Goal: Complete application form: Complete application form

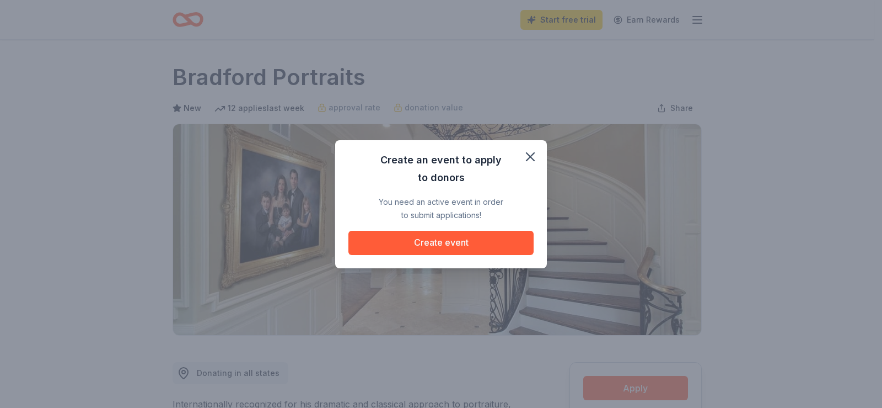
scroll to position [165, 0]
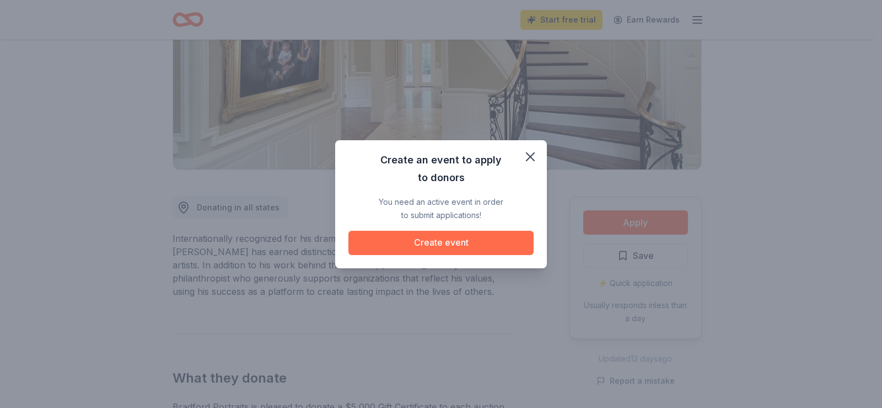
click at [443, 242] on button "Create event" at bounding box center [441, 243] width 185 height 24
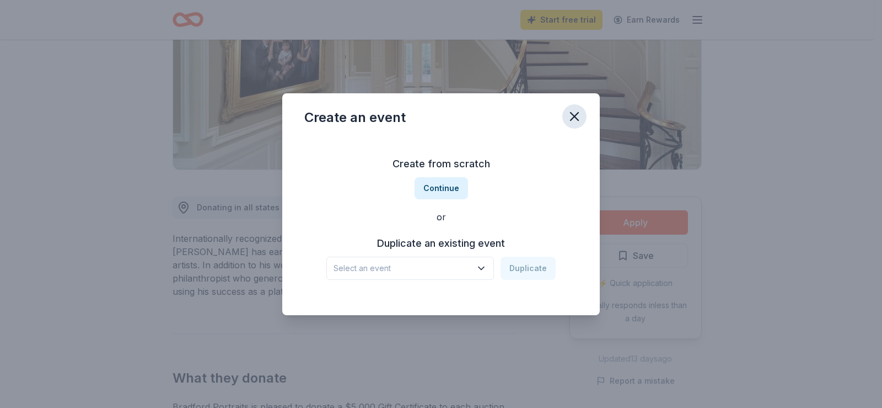
click at [579, 110] on icon "button" at bounding box center [574, 116] width 15 height 15
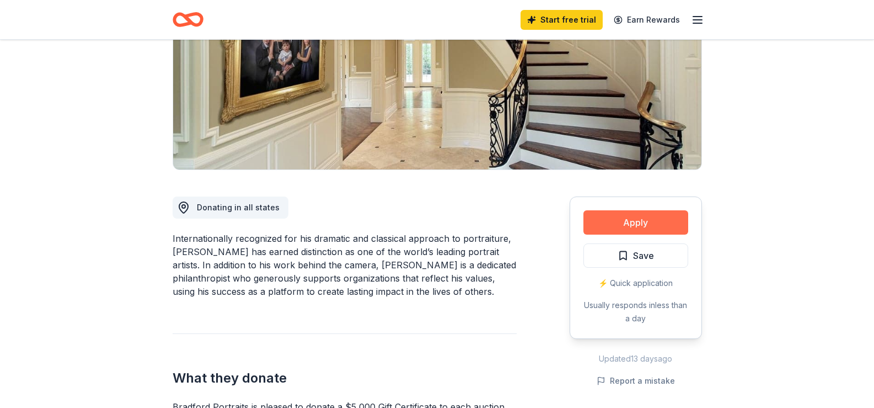
click at [600, 217] on button "Apply" at bounding box center [635, 222] width 105 height 24
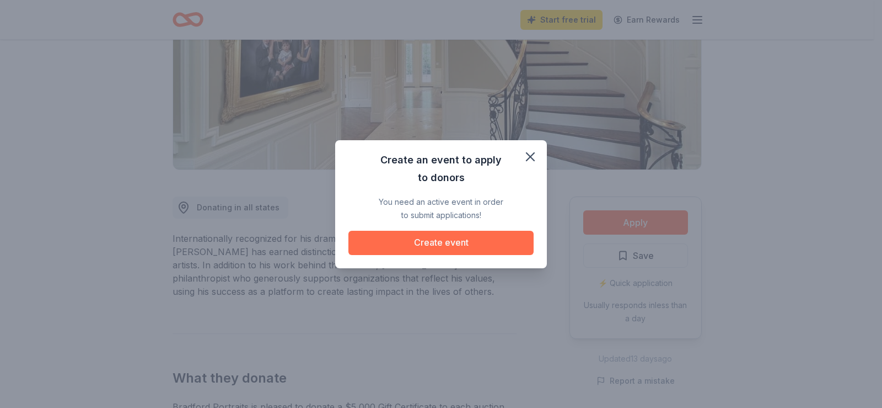
click at [437, 239] on button "Create event" at bounding box center [441, 243] width 185 height 24
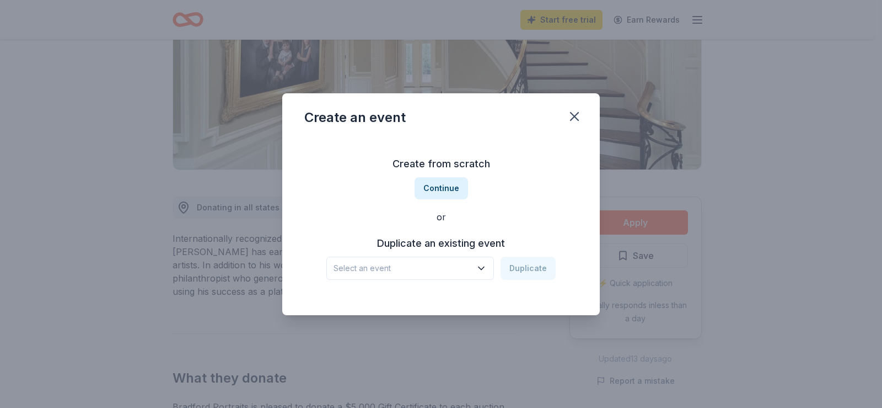
click at [479, 268] on icon "button" at bounding box center [481, 268] width 11 height 11
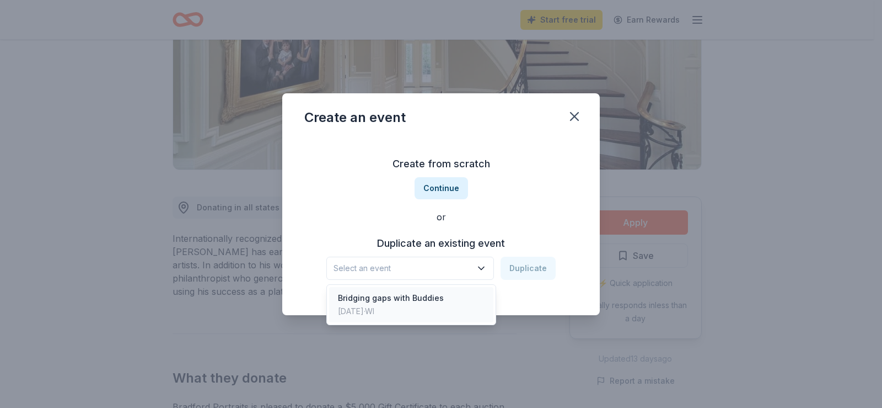
click at [417, 299] on div "Bridging gaps with Buddies" at bounding box center [391, 297] width 106 height 13
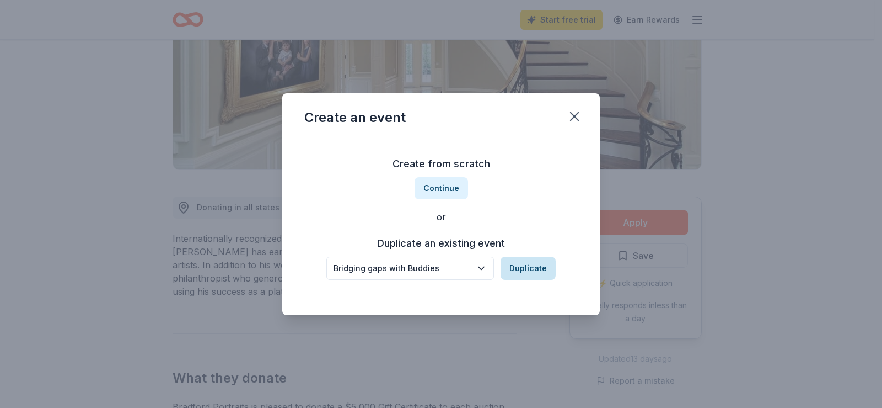
click at [522, 266] on button "Duplicate" at bounding box center [528, 267] width 55 height 23
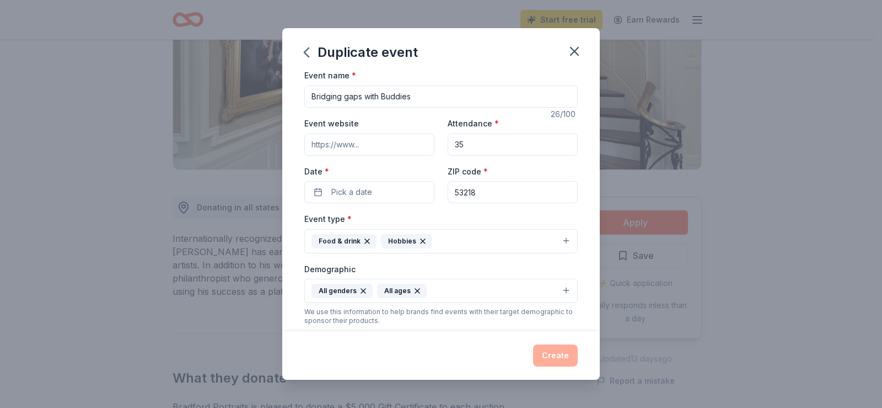
scroll to position [0, 0]
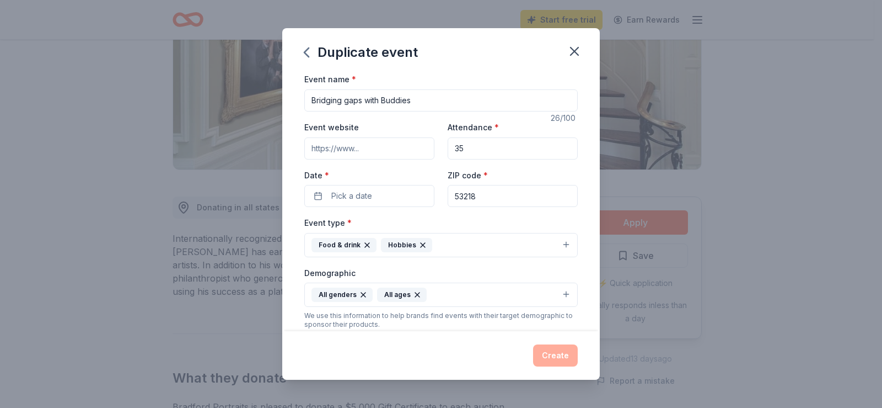
drag, startPoint x: 467, startPoint y: 149, endPoint x: 417, endPoint y: 149, distance: 49.6
click at [418, 149] on div "Event website Attendance * 35 Date * Pick a date ZIP code * 53218" at bounding box center [441, 163] width 274 height 87
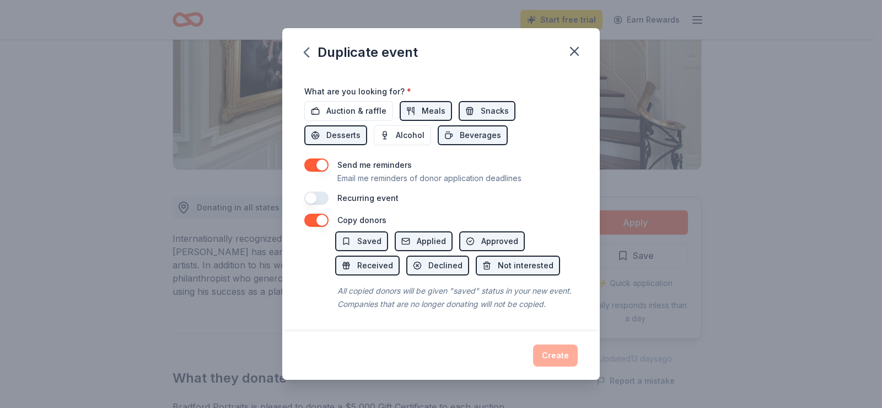
scroll to position [392, 0]
type input "12"
click at [374, 234] on span "Saved" at bounding box center [369, 240] width 24 height 13
click at [377, 234] on span "Saved" at bounding box center [369, 240] width 24 height 13
click at [561, 354] on div "Create" at bounding box center [441, 355] width 274 height 22
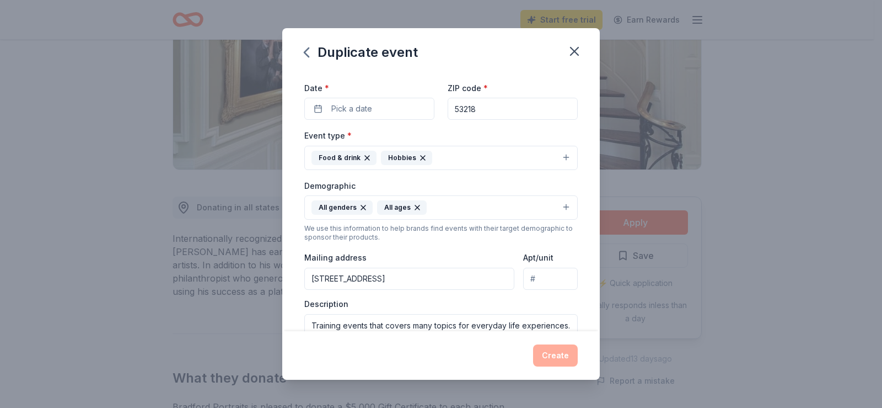
scroll to position [0, 0]
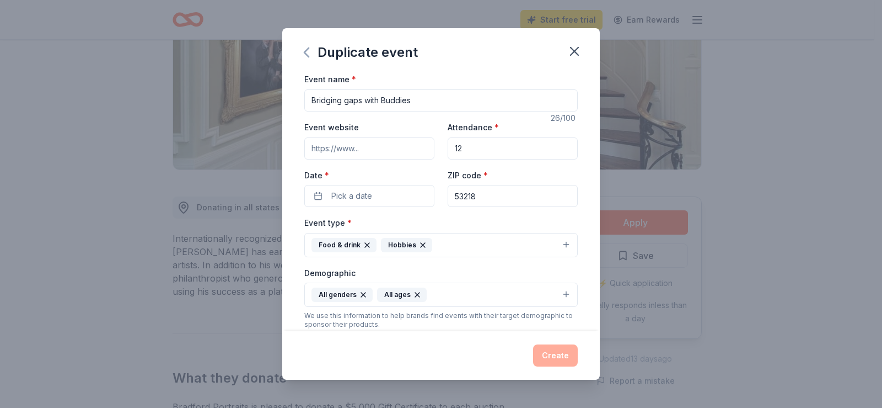
click at [306, 50] on icon "button" at bounding box center [306, 52] width 4 height 9
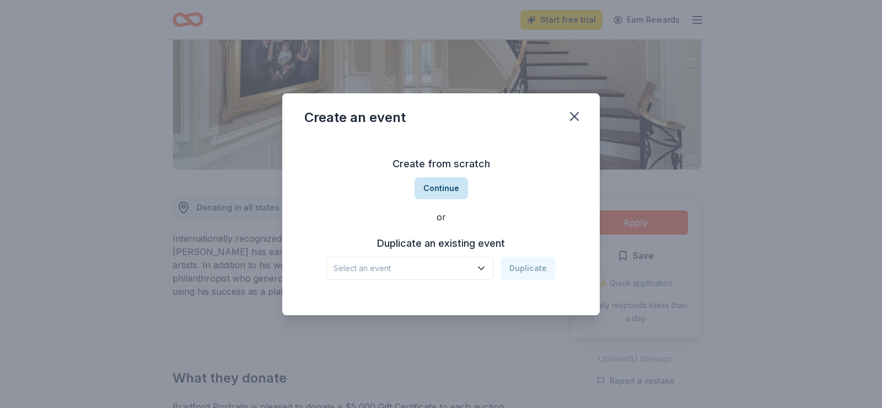
click at [447, 188] on button "Continue" at bounding box center [441, 188] width 53 height 22
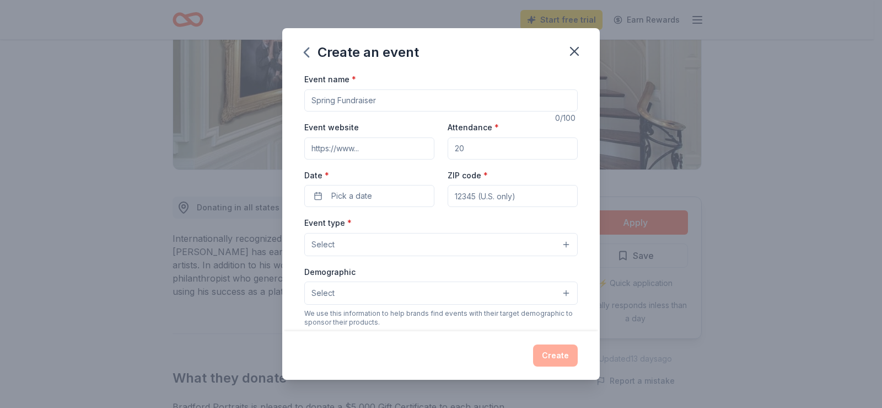
click at [367, 100] on input "Event name *" at bounding box center [441, 100] width 274 height 22
type input "Collaborating"
click at [371, 148] on input "Event website" at bounding box center [369, 148] width 130 height 22
type input "[DOMAIN_NAME]"
click at [377, 196] on button "Pick a date" at bounding box center [369, 196] width 130 height 22
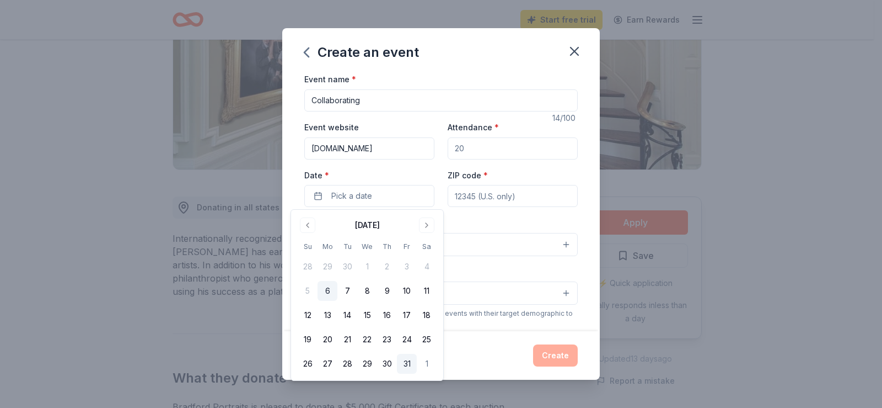
click at [406, 364] on button "31" at bounding box center [407, 364] width 20 height 20
click at [375, 102] on input "Collaborating" at bounding box center [441, 100] width 274 height 22
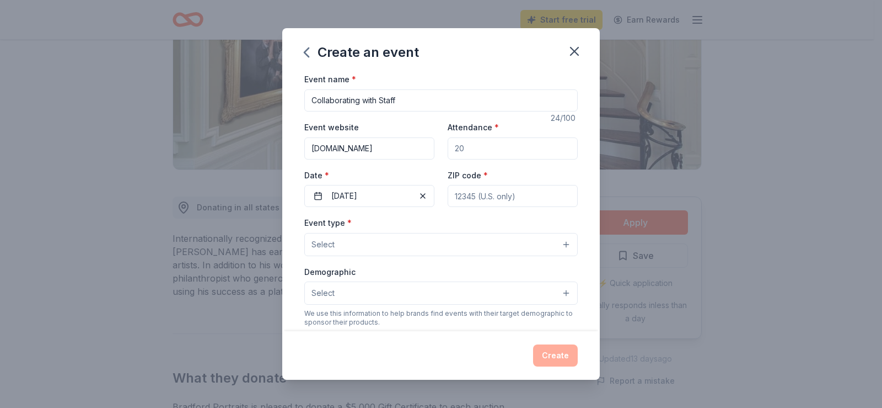
type input "Collaborating with Staff"
click at [427, 246] on button "Select" at bounding box center [441, 244] width 274 height 23
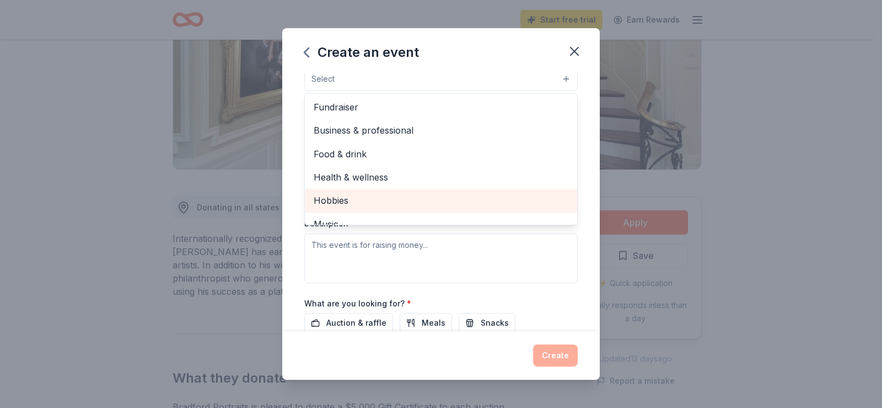
scroll to position [110, 0]
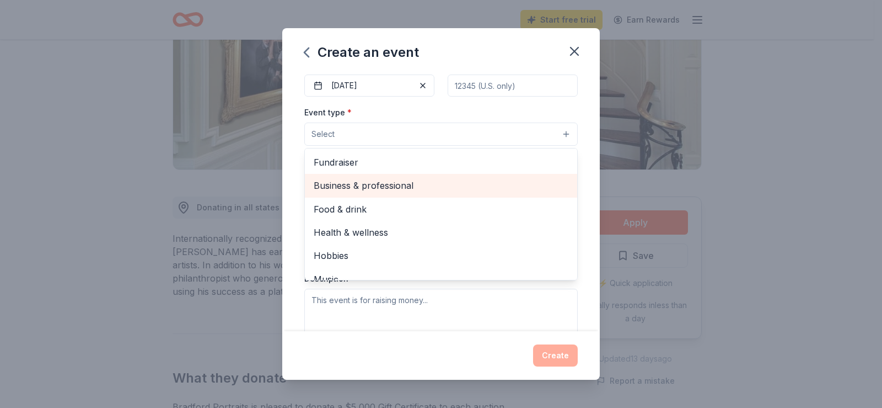
click at [371, 183] on span "Business & professional" at bounding box center [441, 185] width 255 height 14
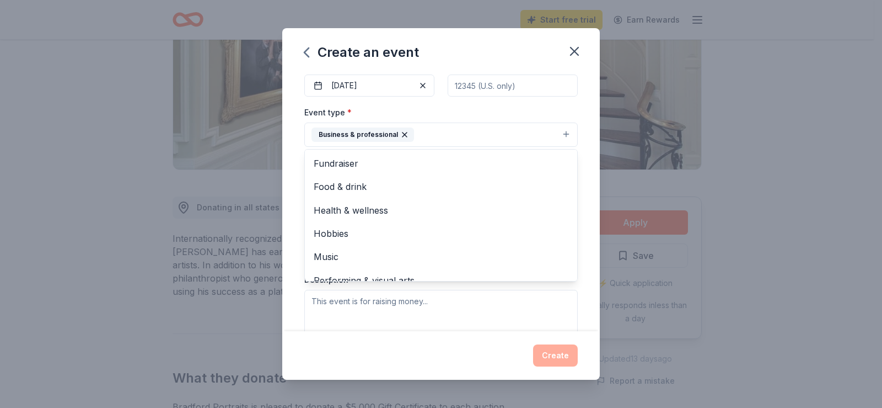
click at [584, 281] on div "Event name * Collaborating with Staff 24 /100 Event website [DOMAIN_NAME] Atten…" at bounding box center [441, 201] width 318 height 258
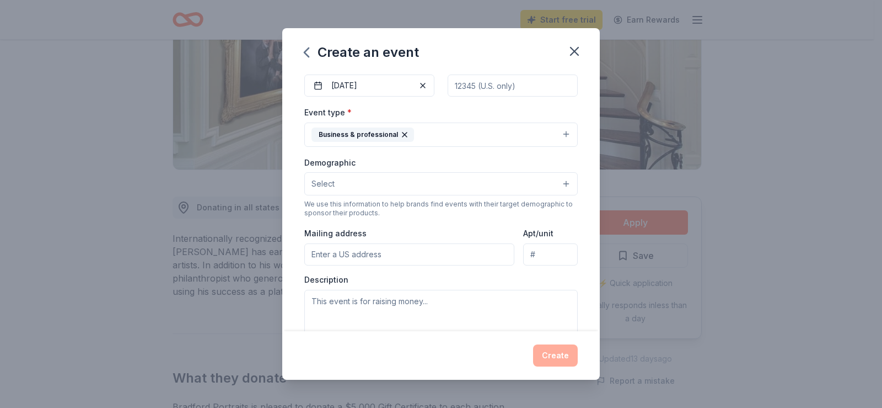
click at [558, 183] on button "Select" at bounding box center [441, 183] width 274 height 23
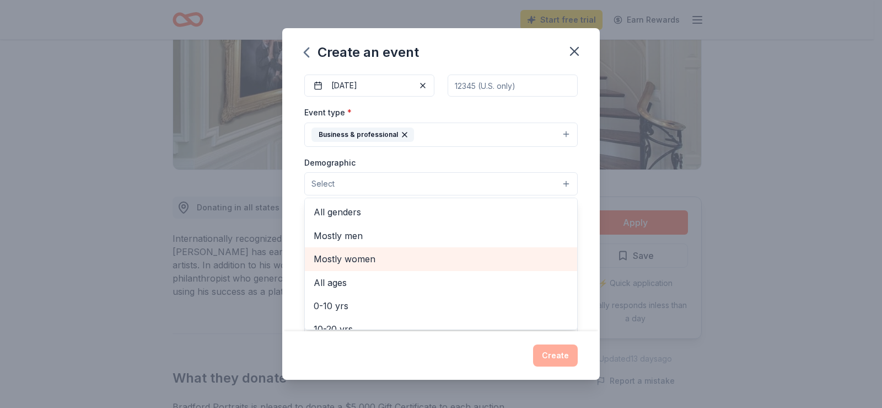
click at [353, 258] on span "Mostly women" at bounding box center [441, 258] width 255 height 14
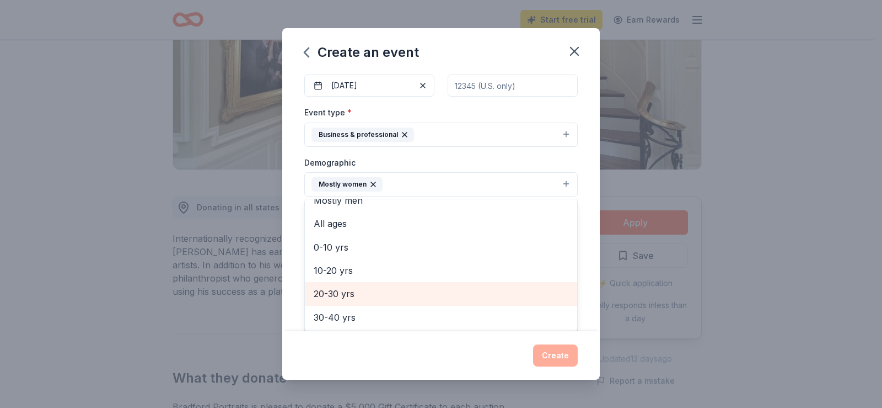
scroll to position [55, 0]
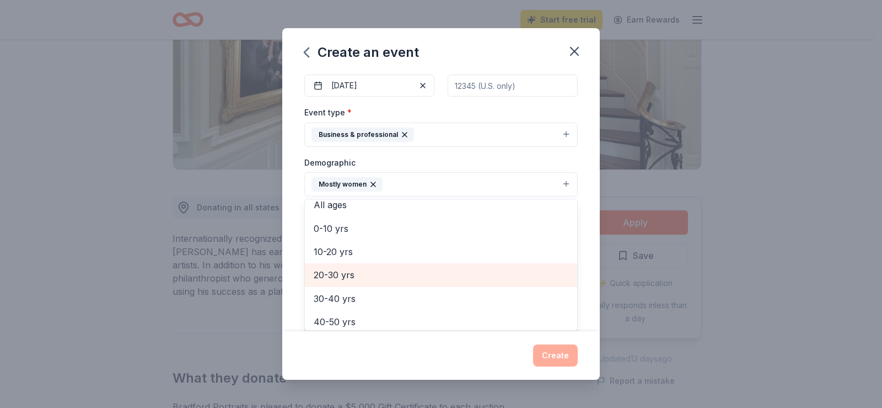
click at [338, 273] on span "20-30 yrs" at bounding box center [441, 274] width 255 height 14
click at [322, 273] on span "30-40 yrs" at bounding box center [441, 274] width 255 height 14
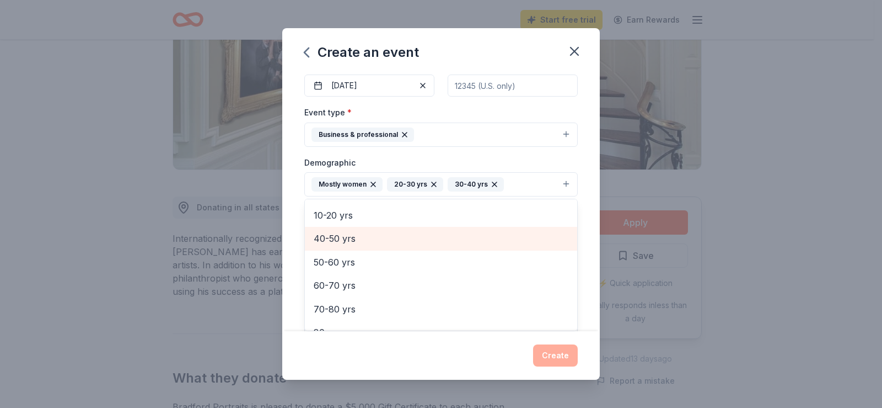
scroll to position [107, 0]
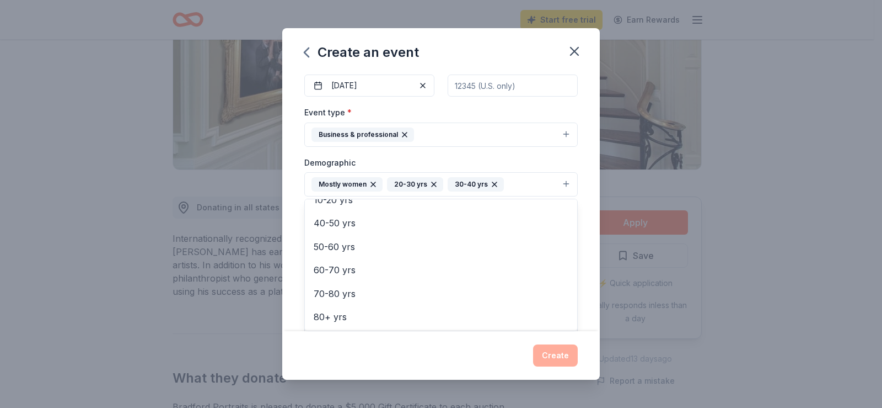
click at [588, 242] on div "Event name * Collaborating with Staff 24 /100 Event website [DOMAIN_NAME] Atten…" at bounding box center [441, 201] width 318 height 258
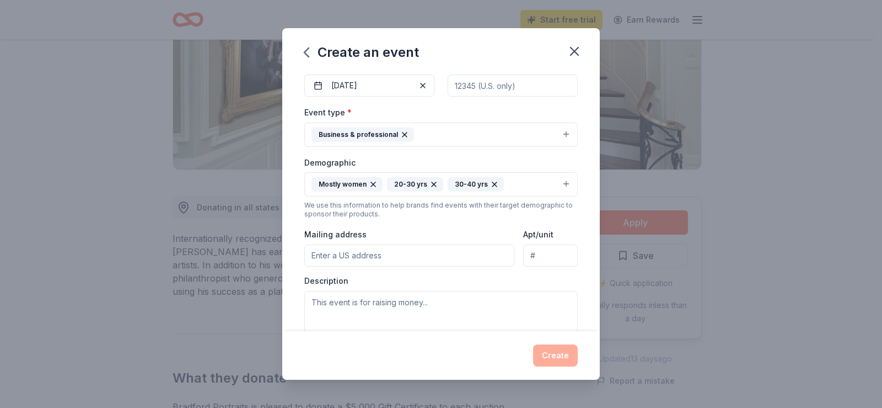
click at [329, 254] on input "Mailing address" at bounding box center [409, 255] width 210 height 22
type input "[STREET_ADDRESS]"
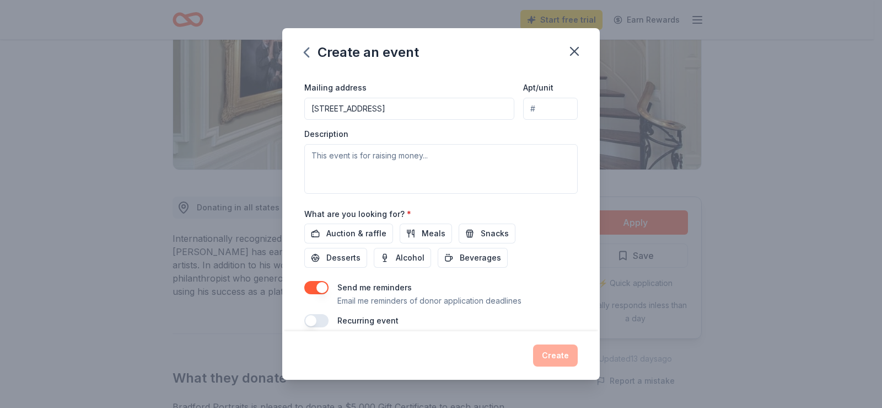
scroll to position [265, 0]
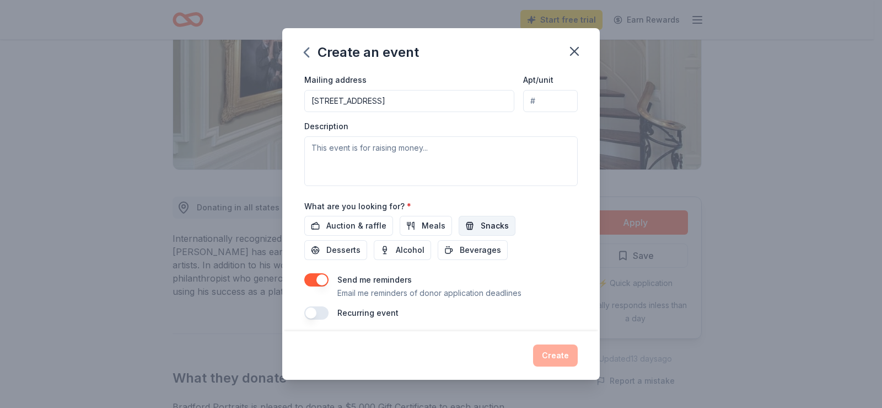
click at [489, 224] on span "Snacks" at bounding box center [495, 225] width 28 height 13
click at [428, 224] on span "Meals" at bounding box center [434, 225] width 24 height 13
click at [361, 223] on span "Auction & raffle" at bounding box center [356, 225] width 60 height 13
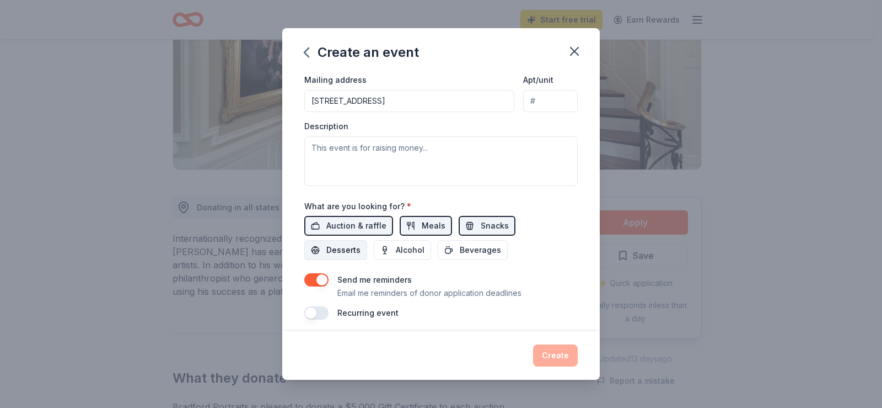
click at [338, 252] on span "Desserts" at bounding box center [343, 249] width 34 height 13
click at [486, 255] on span "Beverages" at bounding box center [480, 249] width 41 height 13
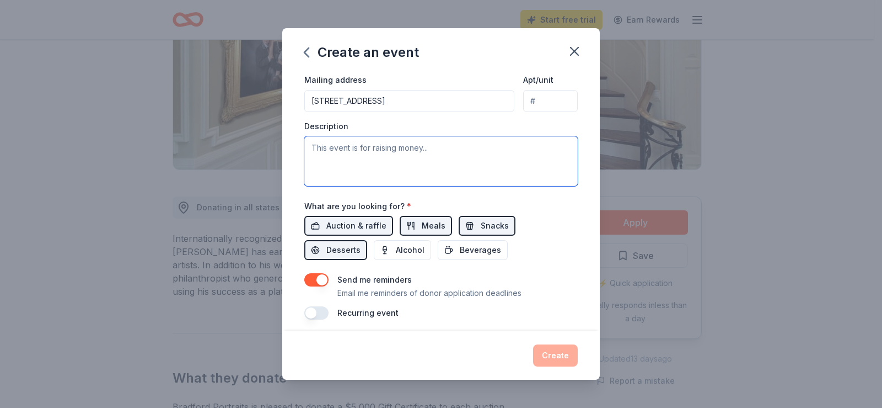
click at [316, 151] on textarea at bounding box center [441, 161] width 274 height 50
click at [380, 158] on textarea "Staff appreciation" at bounding box center [441, 161] width 274 height 50
click at [382, 153] on textarea "Staff appreciation" at bounding box center [441, 161] width 274 height 50
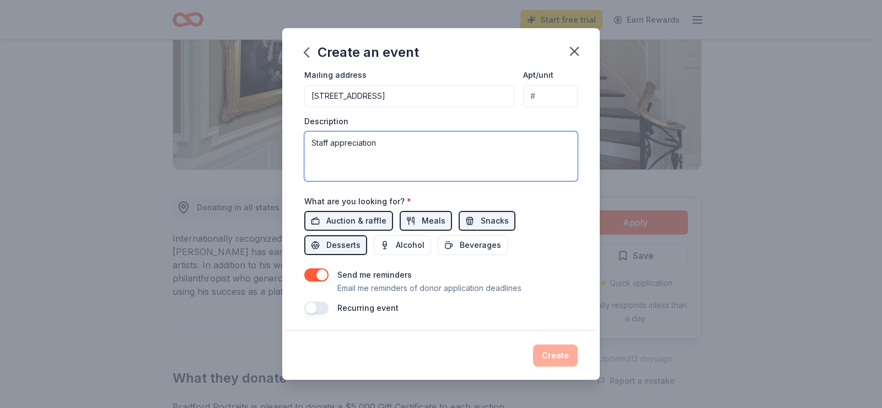
scroll to position [271, 0]
click at [383, 149] on textarea "Staff appreciation" at bounding box center [441, 155] width 274 height 50
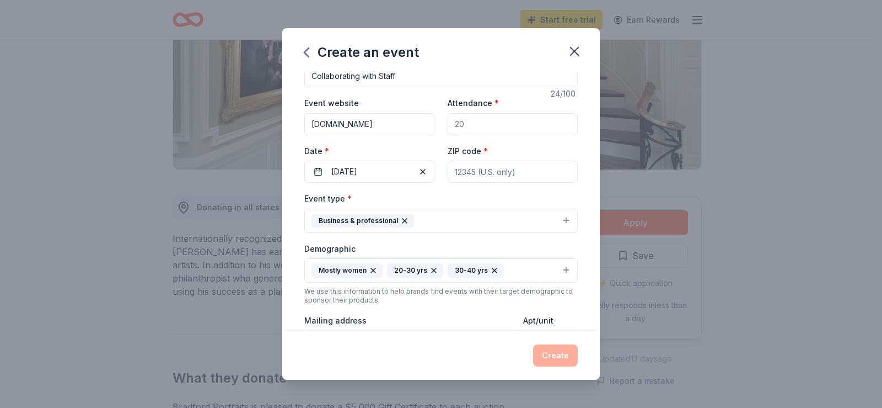
scroll to position [0, 0]
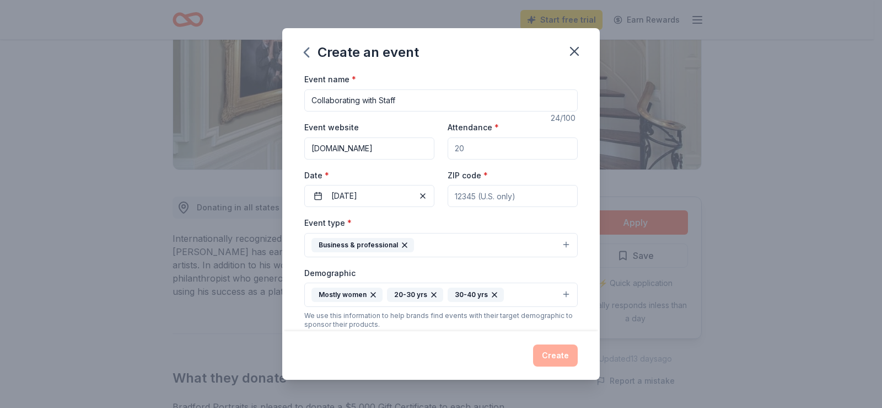
type textarea "Staff appreciation"
click at [470, 154] on input "Attendance *" at bounding box center [513, 148] width 130 height 22
type input "7"
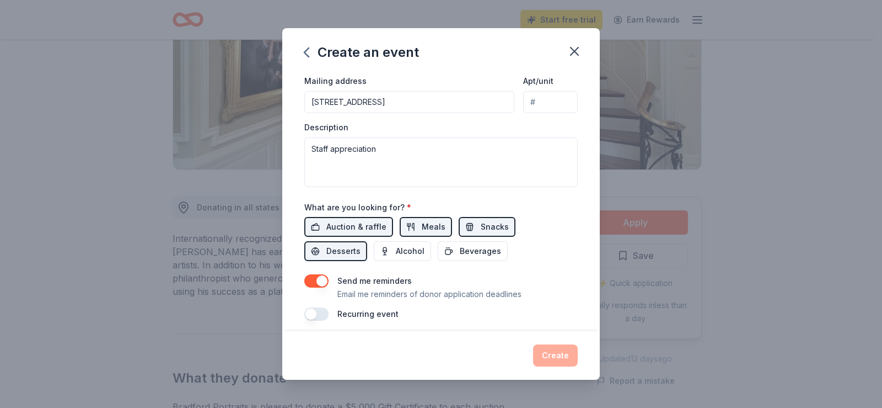
scroll to position [271, 0]
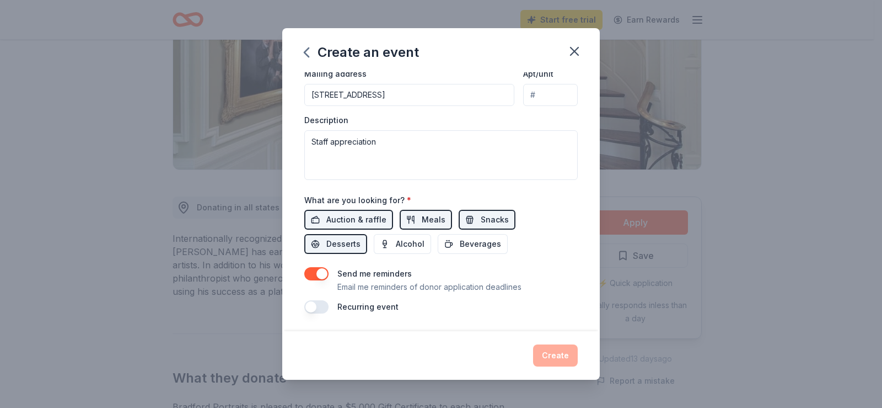
click at [318, 308] on button "button" at bounding box center [316, 306] width 24 height 13
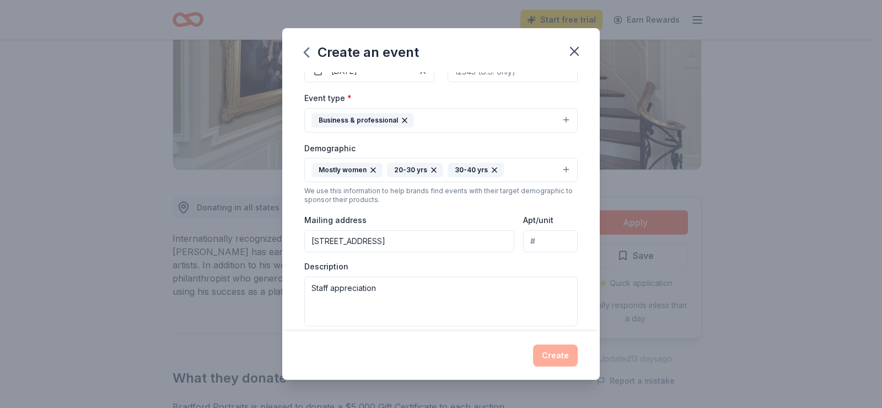
scroll to position [105, 0]
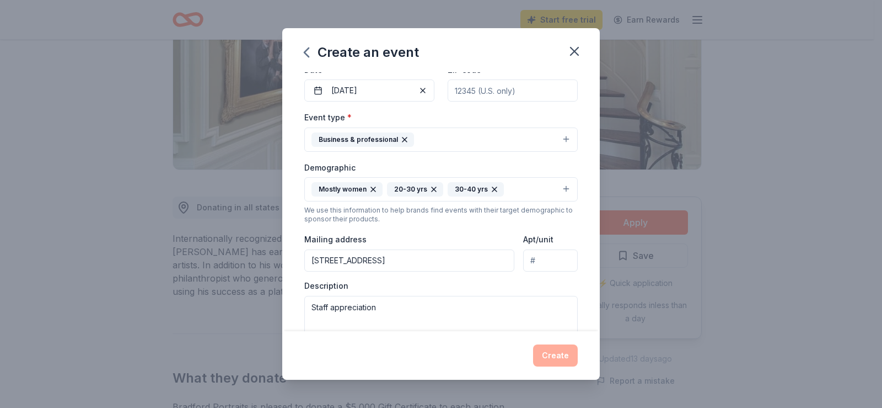
click at [442, 266] on input "[STREET_ADDRESS]" at bounding box center [409, 260] width 210 height 22
drag, startPoint x: 426, startPoint y: 265, endPoint x: 433, endPoint y: 260, distance: 8.3
click at [426, 265] on input "[STREET_ADDRESS]" at bounding box center [409, 260] width 210 height 22
type input "[STREET_ADDRESS]"
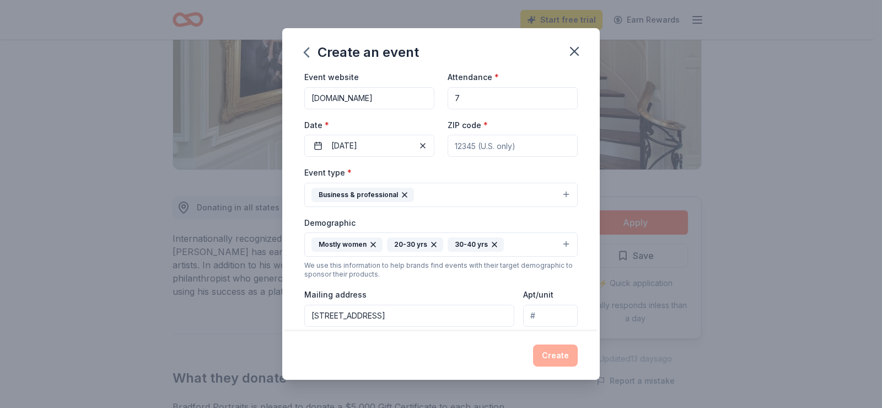
scroll to position [0, 0]
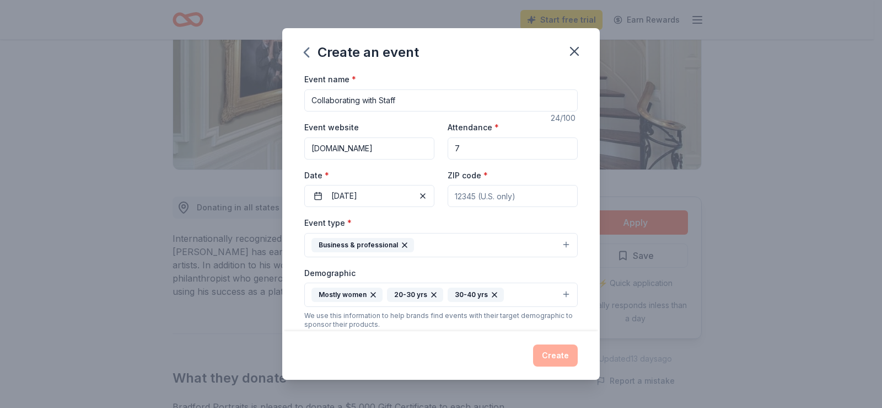
click at [465, 196] on input "ZIP code *" at bounding box center [513, 196] width 130 height 22
type input "53218"
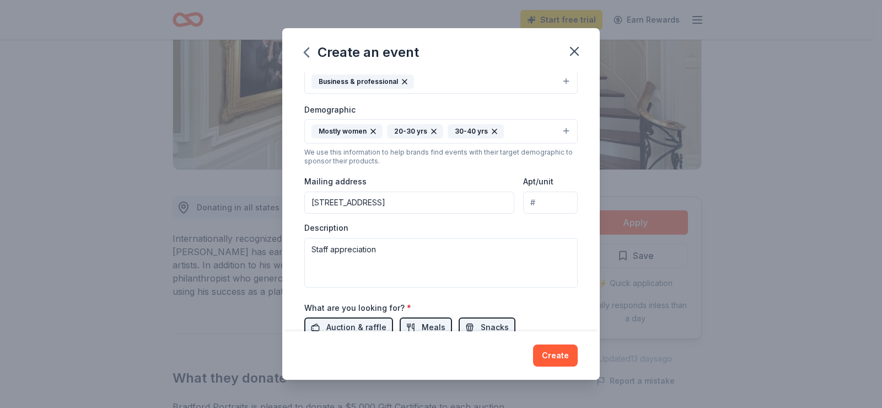
scroll to position [201, 0]
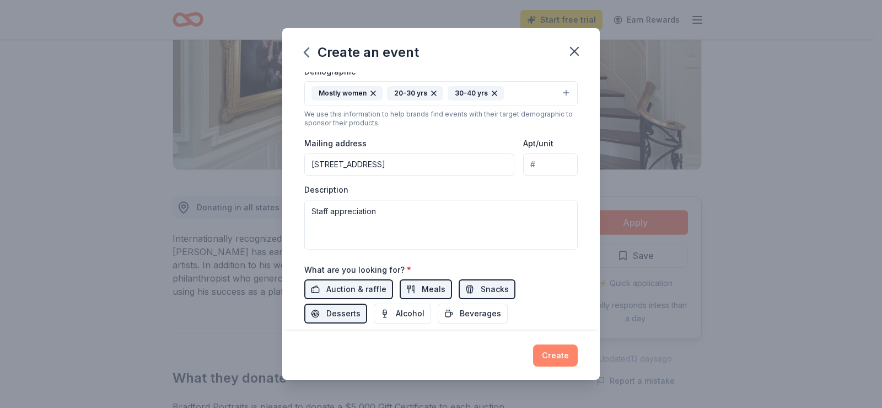
click at [538, 354] on button "Create" at bounding box center [555, 355] width 45 height 22
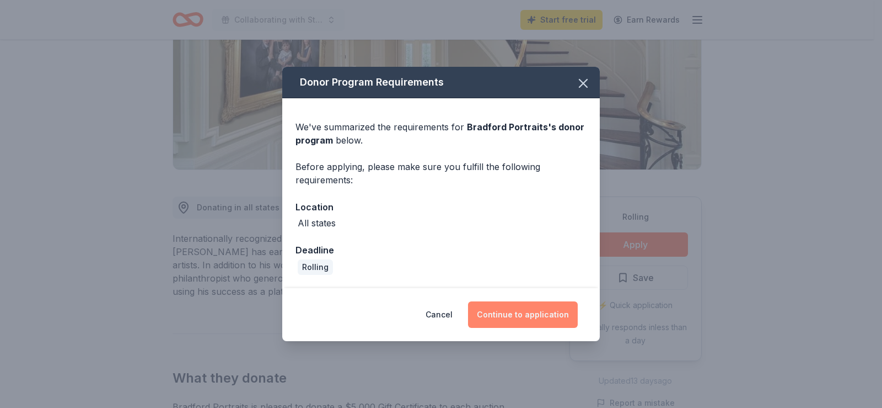
click at [512, 313] on button "Continue to application" at bounding box center [523, 314] width 110 height 26
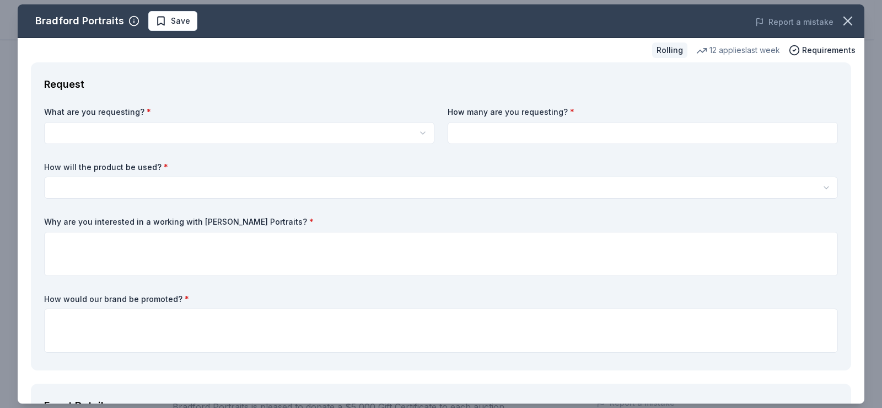
click at [416, 133] on html "Collaborating with Staff Start free trial Earn Rewards Rolling Share Bradford P…" at bounding box center [441, 39] width 882 height 408
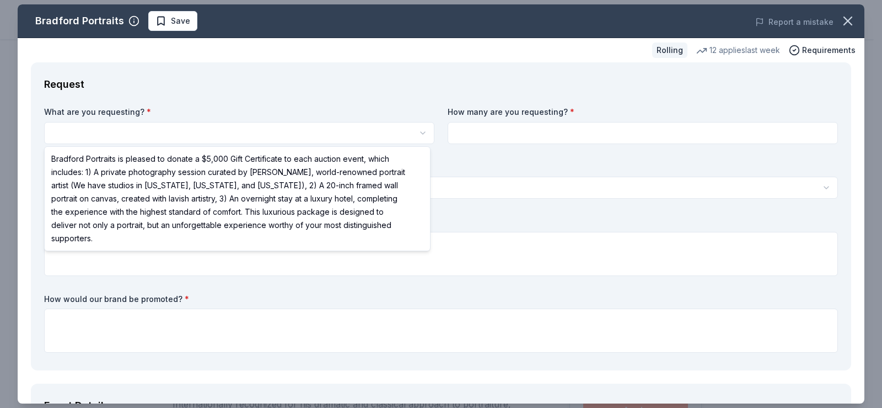
select select "Bradford Portraits is pleased to donate a $5,000 Gift Certificate to each aucti…"
click at [419, 135] on html "Collaborating with Staff Save Apply Rolling Share Bradford Portraits New 12 app…" at bounding box center [441, 204] width 882 height 408
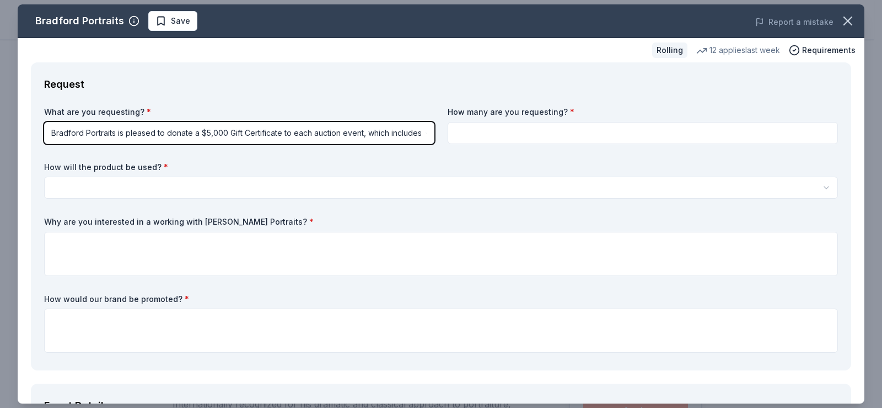
click at [265, 133] on html "Collaborating with Staff Save Apply Rolling Share Bradford Portraits New 12 app…" at bounding box center [441, 204] width 882 height 408
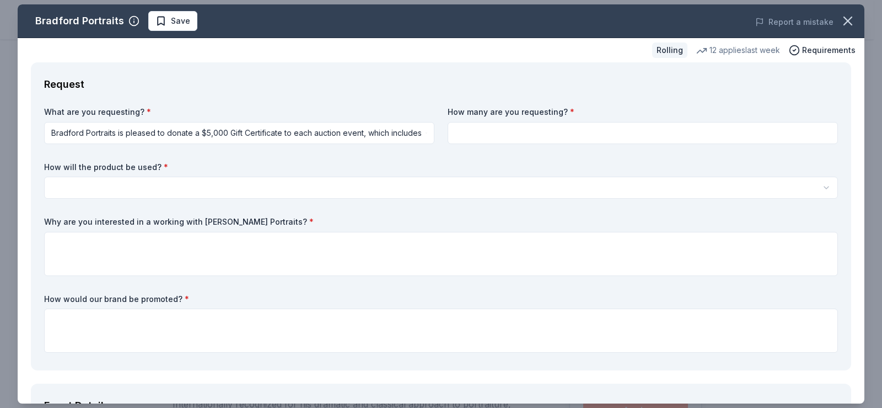
click at [419, 134] on html "Collaborating with Staff Save Apply Rolling Share Bradford Portraits New 12 app…" at bounding box center [441, 204] width 882 height 408
click at [409, 137] on html "Collaborating with Staff Save Apply Rolling Share Bradford Portraits New 12 app…" at bounding box center [441, 204] width 882 height 408
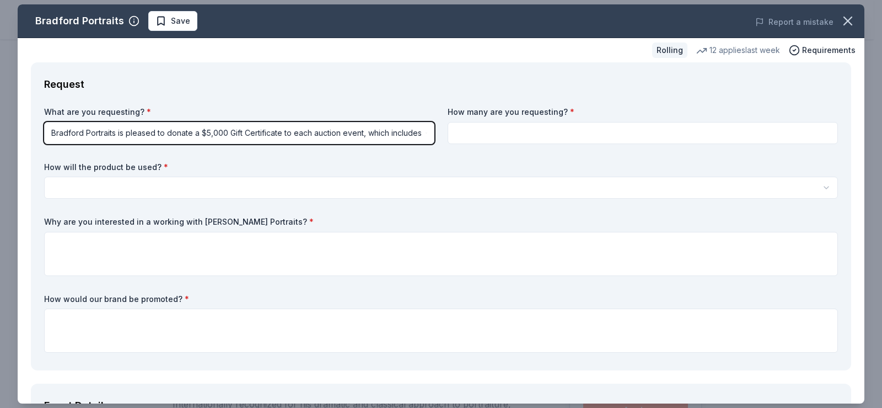
click at [397, 136] on html "Collaborating with Staff Save Apply Rolling Share Bradford Portraits New 12 app…" at bounding box center [441, 204] width 882 height 408
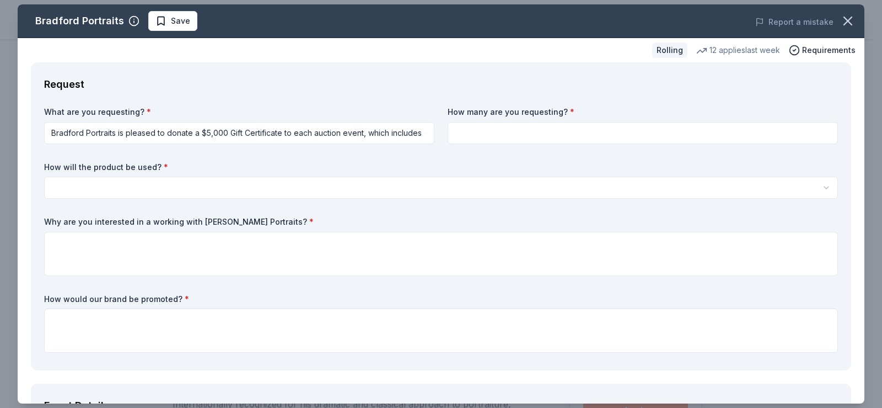
click at [163, 127] on html "Collaborating with Staff Save Apply Rolling Share Bradford Portraits New 12 app…" at bounding box center [441, 204] width 882 height 408
click at [272, 188] on html "Collaborating with Staff Save Apply Rolling Share Bradford Portraits New 12 app…" at bounding box center [441, 204] width 882 height 408
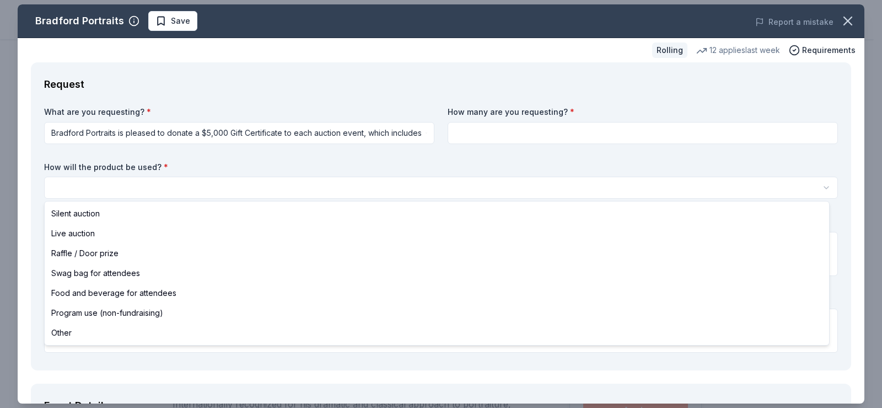
select select "programUse"
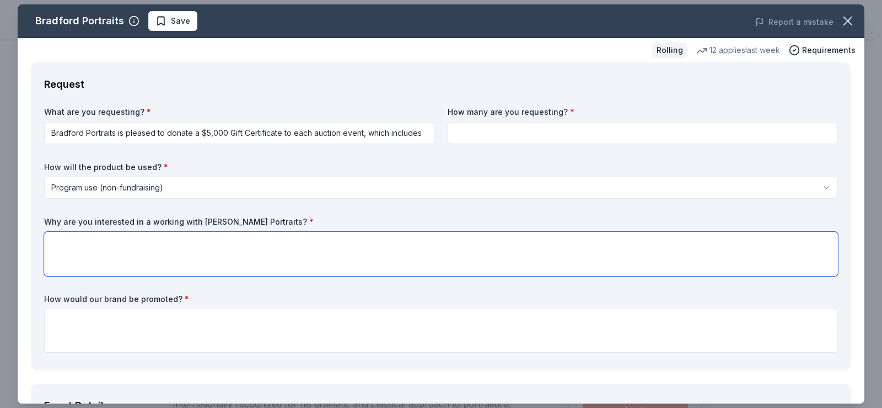
click at [132, 247] on textarea at bounding box center [441, 254] width 794 height 44
click at [66, 245] on textarea "Yes,but I'm located in [GEOGRAPHIC_DATA],[GEOGRAPHIC_DATA]" at bounding box center [441, 254] width 794 height 44
click at [76, 246] on textarea "Yes,but I'm located in [GEOGRAPHIC_DATA],[GEOGRAPHIC_DATA]" at bounding box center [441, 254] width 794 height 44
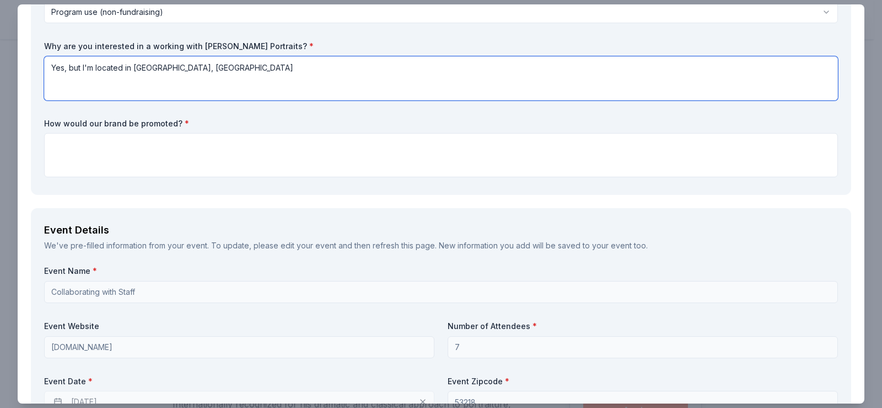
scroll to position [276, 0]
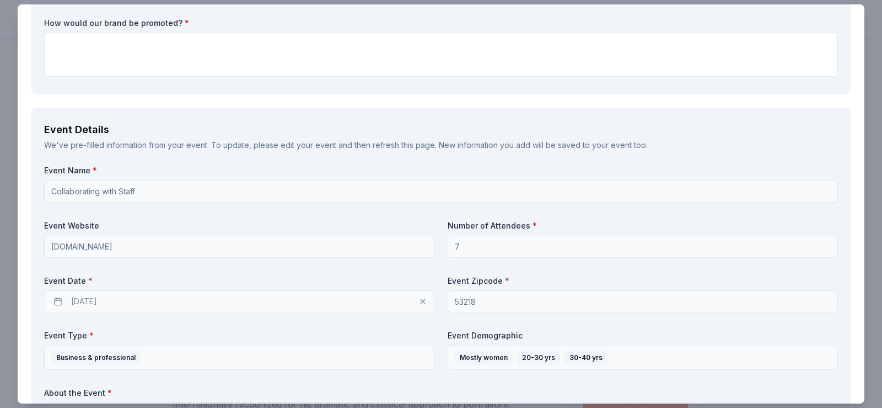
type textarea "Yes, but I'm located in [GEOGRAPHIC_DATA], [GEOGRAPHIC_DATA]"
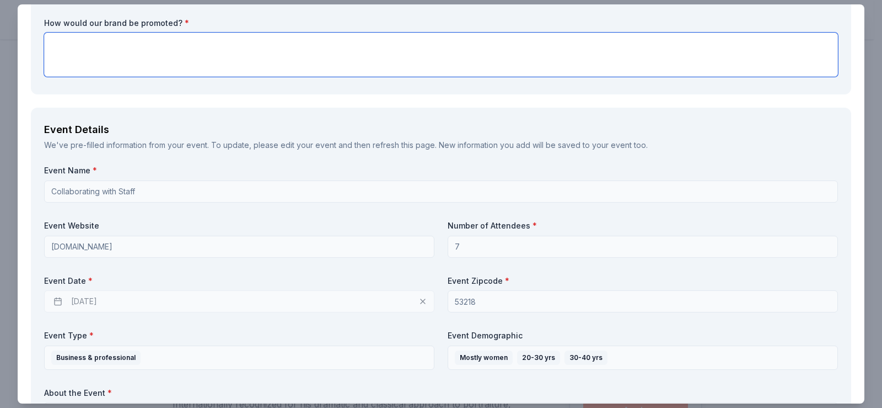
click at [78, 46] on textarea at bounding box center [441, 55] width 794 height 44
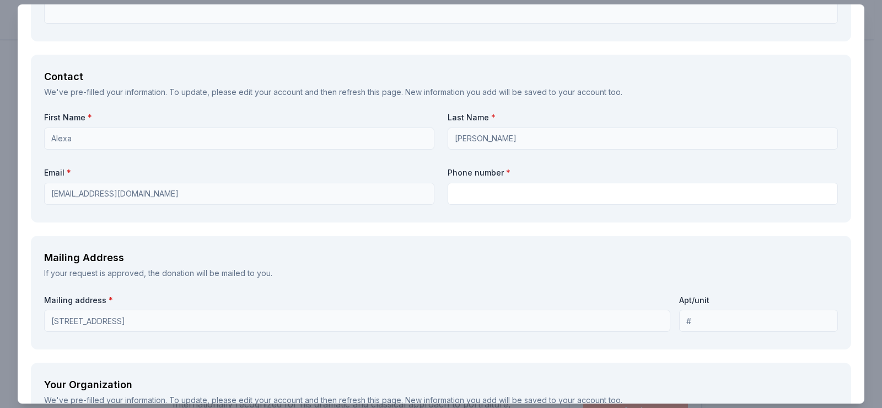
scroll to position [717, 0]
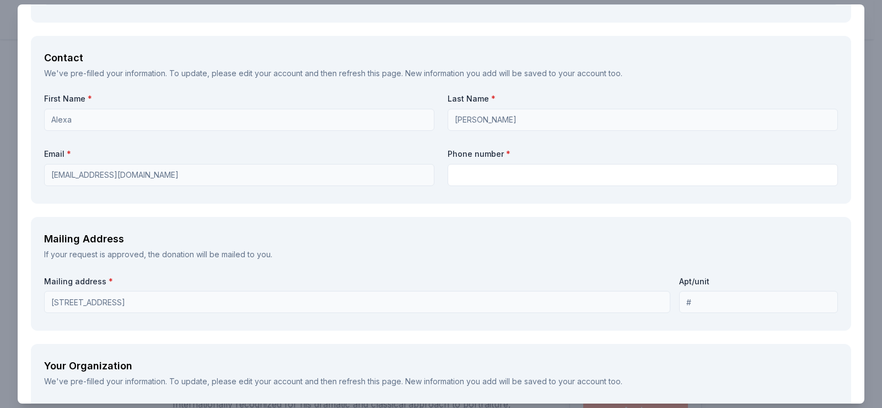
type textarea "I would tell others about our experience with your company."
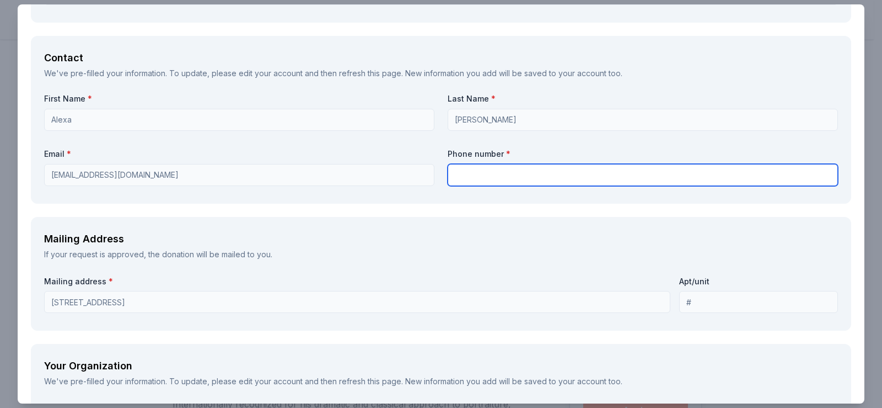
click at [470, 174] on input "text" at bounding box center [643, 175] width 390 height 22
type input "4144993283"
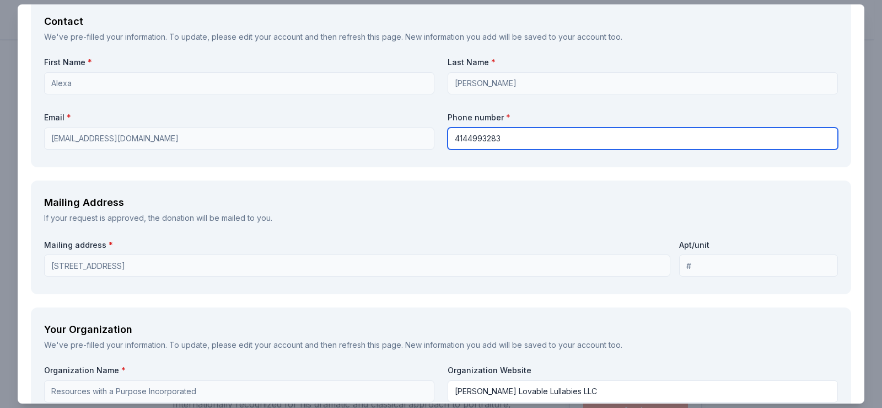
scroll to position [772, 0]
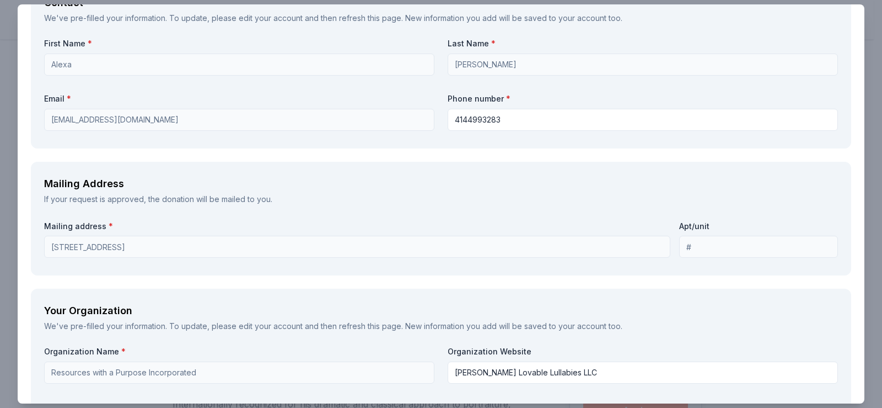
click at [221, 200] on div "If your request is approved, the donation will be mailed to you." at bounding box center [441, 198] width 794 height 13
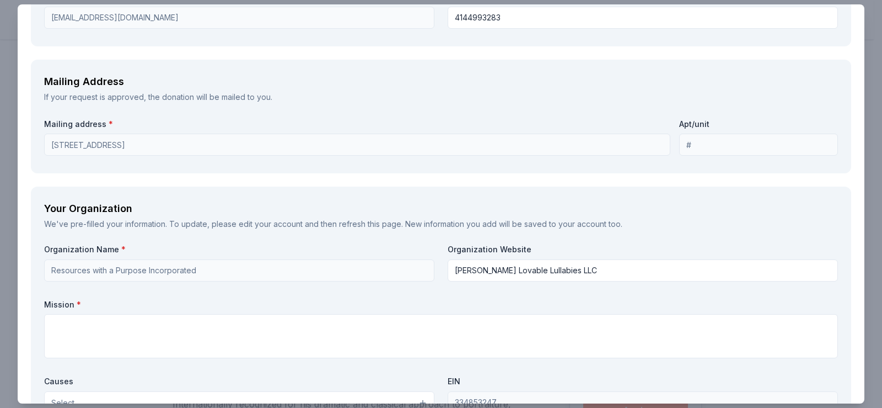
scroll to position [882, 0]
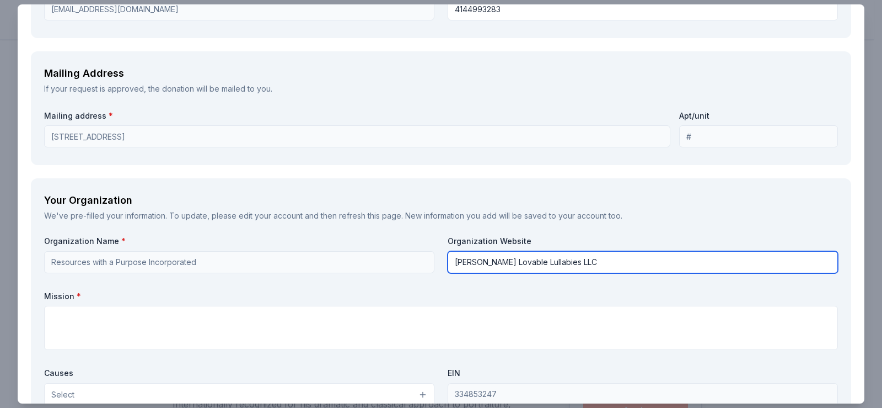
click at [552, 263] on input "[PERSON_NAME] Lovable Lullabies LLC" at bounding box center [643, 262] width 390 height 22
click at [350, 259] on div "Organization Name * Resources with a Purpose Incorporated Organization Website …" at bounding box center [441, 363] width 794 height 256
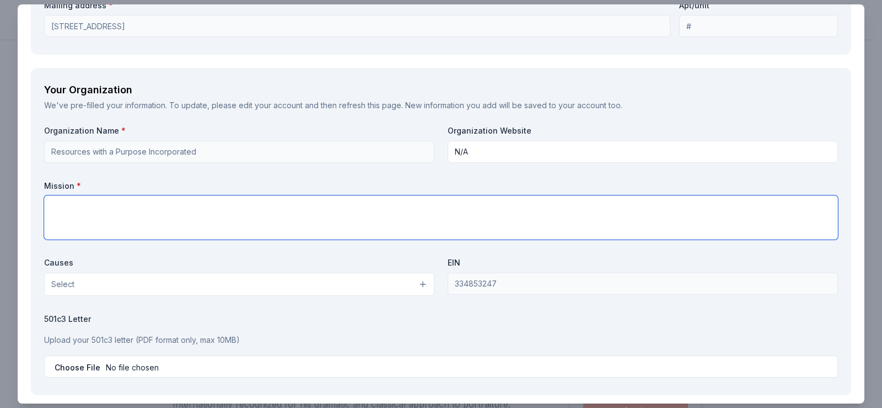
click at [191, 225] on textarea at bounding box center [441, 217] width 794 height 44
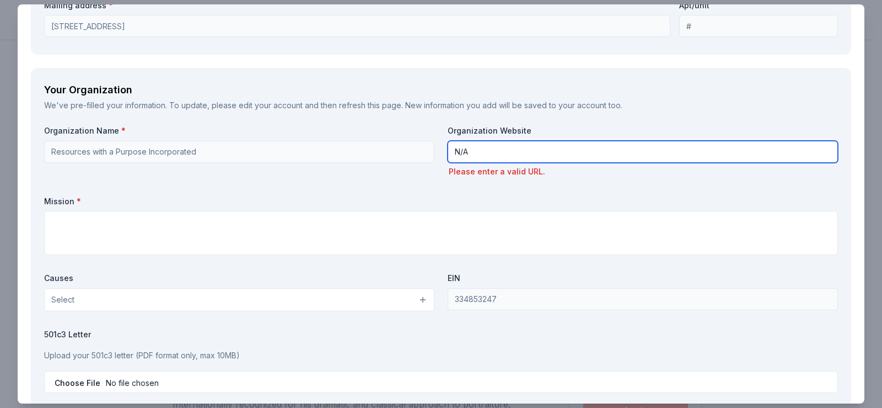
click at [487, 154] on input "N/A" at bounding box center [643, 152] width 390 height 22
drag, startPoint x: 487, startPoint y: 154, endPoint x: 481, endPoint y: 156, distance: 5.6
click at [481, 156] on input "N/A" at bounding box center [643, 152] width 390 height 22
click at [472, 154] on input "N/A" at bounding box center [643, 152] width 390 height 22
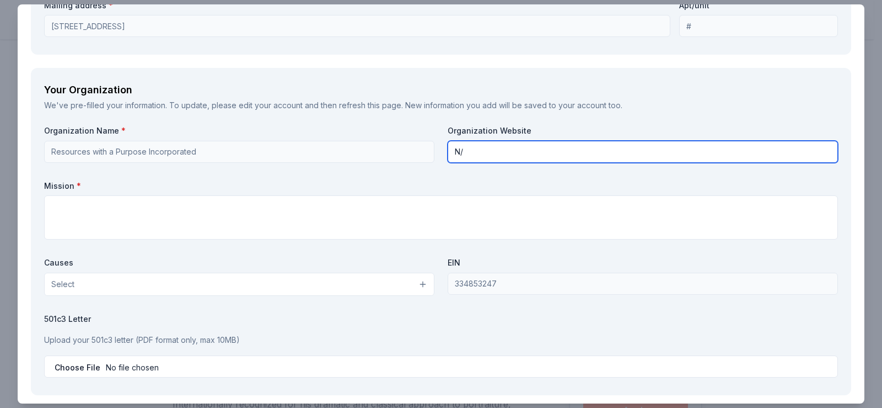
type input "N"
type input "[DOMAIN_NAME]"
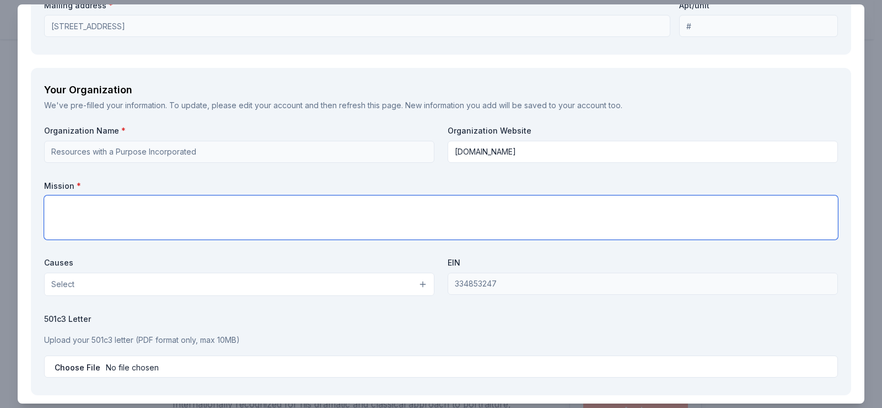
click at [87, 210] on textarea at bounding box center [441, 217] width 794 height 44
drag, startPoint x: 108, startPoint y: 208, endPoint x: 101, endPoint y: 204, distance: 7.2
click at [101, 204] on textarea "To show appreaction to my staff and coworkers" at bounding box center [441, 217] width 794 height 44
click at [108, 206] on textarea "To show appreaction to my staff and coworkers" at bounding box center [441, 217] width 794 height 44
drag, startPoint x: 114, startPoint y: 206, endPoint x: 109, endPoint y: 215, distance: 9.6
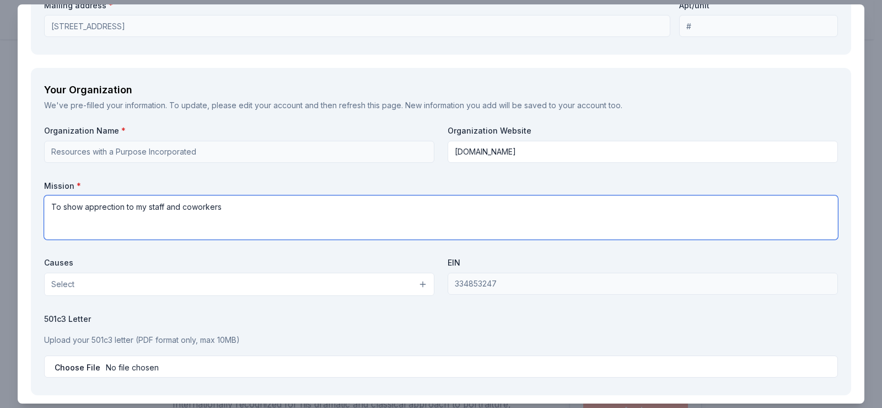
click at [109, 215] on textarea "To show apprection to my staff and coworkers" at bounding box center [441, 217] width 794 height 44
click at [103, 207] on textarea "To show apprection to my staff and coworkers" at bounding box center [441, 217] width 794 height 44
click at [82, 208] on textarea "To show ppreciation to my staff and coworkers" at bounding box center [441, 217] width 794 height 44
click at [85, 210] on textarea "To show ppreciation to my staff and coworkers" at bounding box center [441, 217] width 794 height 44
click at [227, 206] on textarea "To show appreciation to my staff and coworkers" at bounding box center [441, 217] width 794 height 44
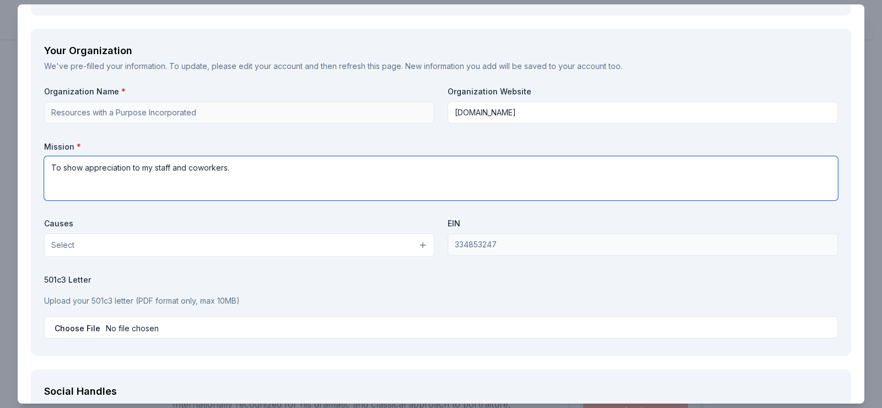
scroll to position [1103, 0]
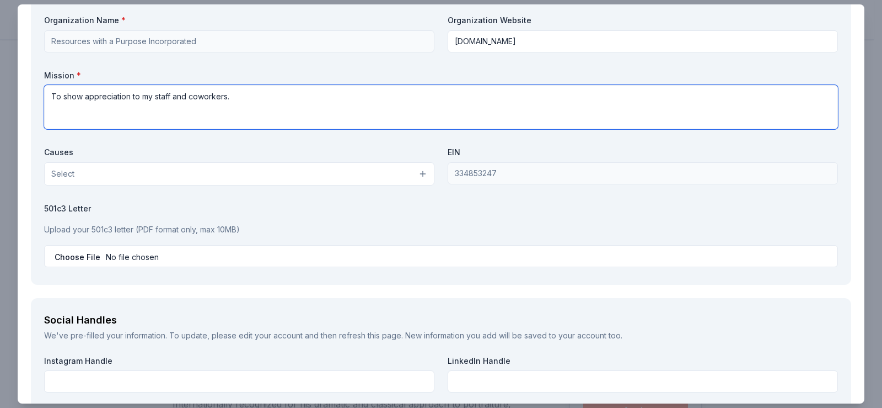
type textarea "To show appreciation to my staff and coworkers."
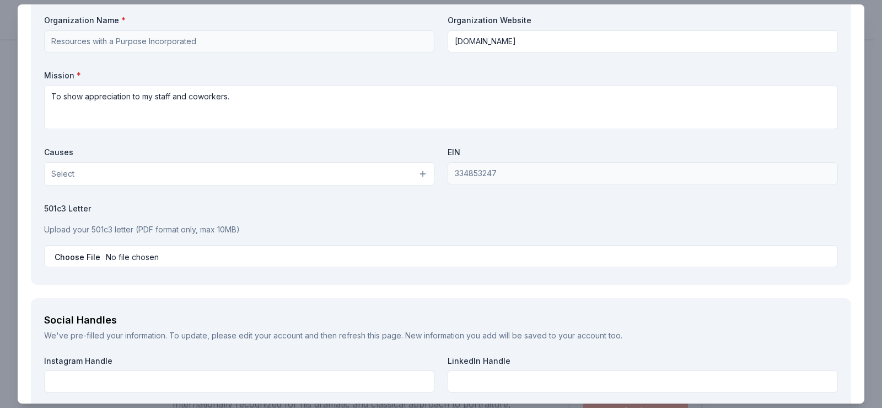
click at [419, 172] on button "Select" at bounding box center [239, 173] width 390 height 23
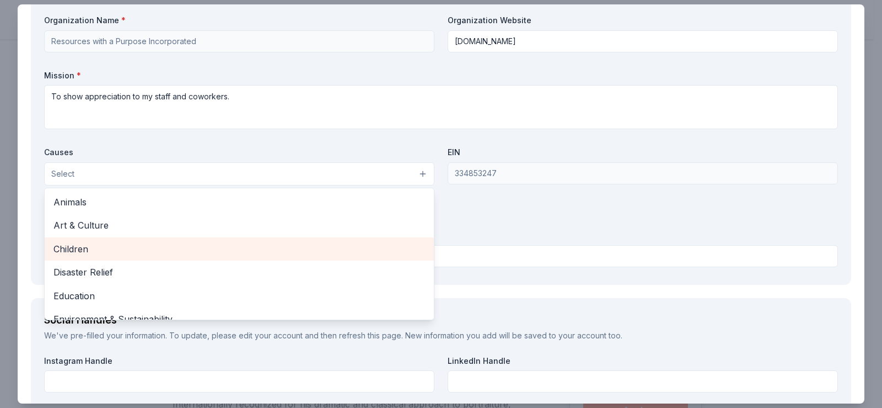
click at [103, 253] on span "Children" at bounding box center [239, 249] width 372 height 14
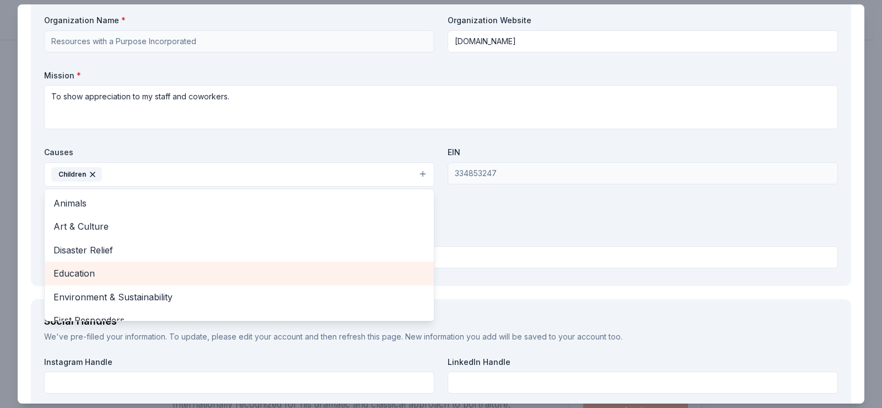
drag, startPoint x: 71, startPoint y: 268, endPoint x: 78, endPoint y: 266, distance: 7.5
click at [73, 267] on span "Education" at bounding box center [239, 273] width 372 height 14
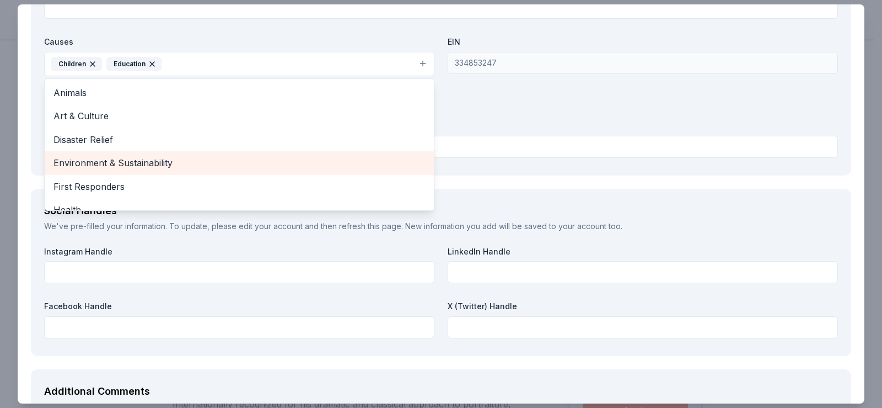
scroll to position [1158, 0]
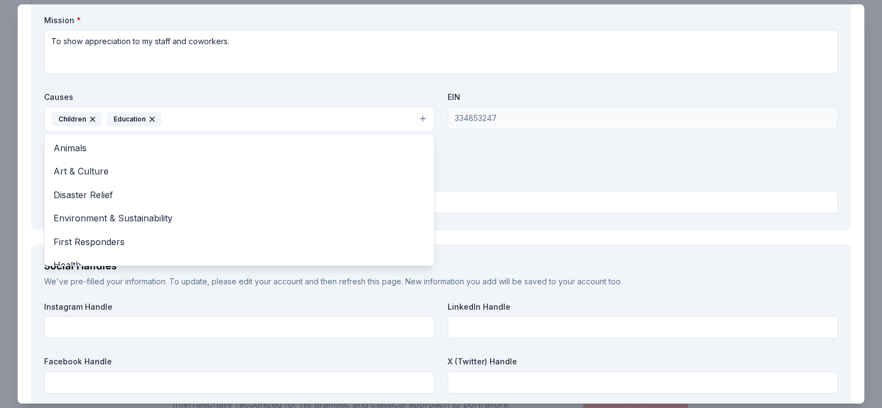
click at [388, 86] on div "Organization Name * Resources with a Purpose Incorporated Organization Website …" at bounding box center [441, 88] width 794 height 257
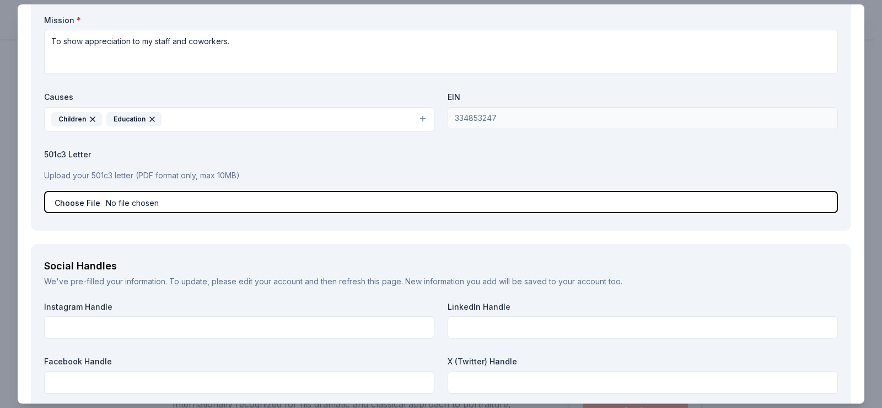
click at [158, 205] on input "file" at bounding box center [441, 202] width 794 height 22
type input "C:\fakepath\RESOURCES WITH A PURPOSE INCORPORATED.pdf"
click at [252, 204] on input "file" at bounding box center [441, 202] width 794 height 22
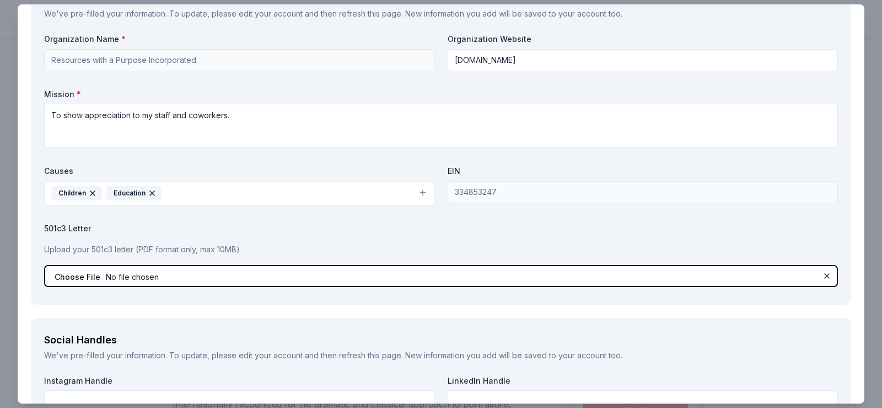
scroll to position [1081, 0]
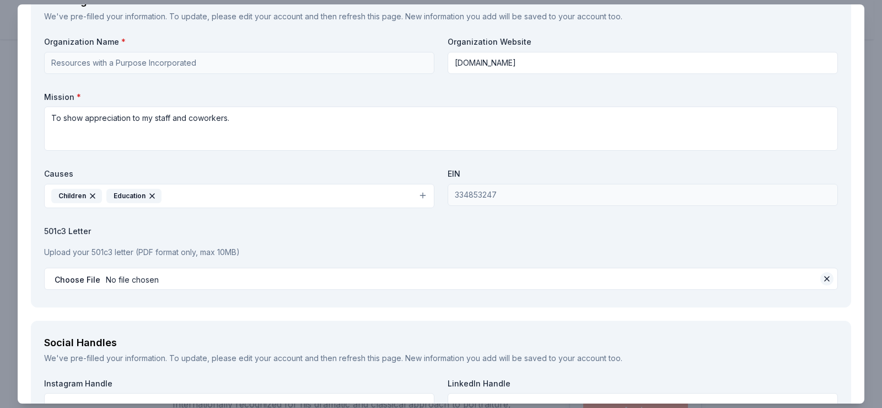
click at [821, 277] on button at bounding box center [827, 278] width 13 height 13
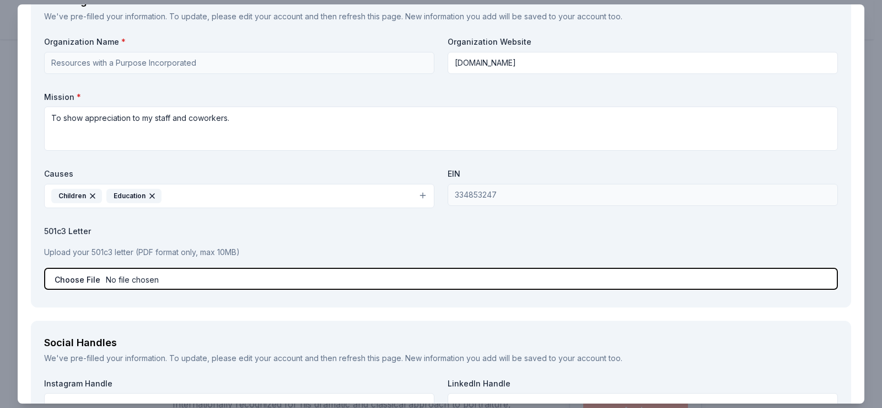
click at [69, 279] on input "file" at bounding box center [441, 278] width 794 height 22
